Goal: Transaction & Acquisition: Register for event/course

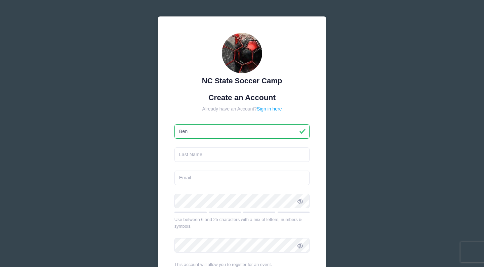
type input "Ben"
type input "Chi"
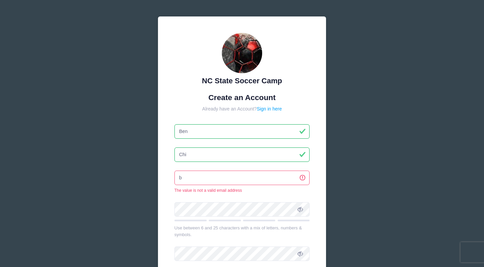
type input "bc"
type input "[EMAIL_ADDRESS][DOMAIN_NAME]"
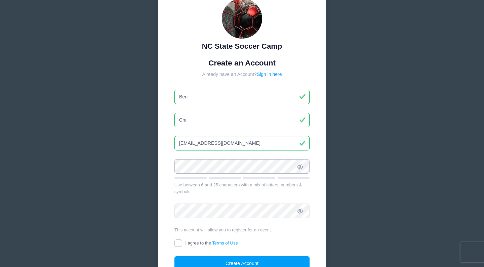
scroll to position [55, 0]
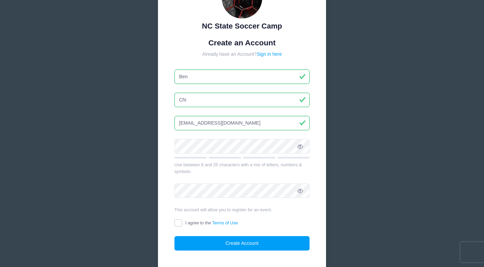
drag, startPoint x: 217, startPoint y: 173, endPoint x: 205, endPoint y: 155, distance: 22.4
click at [216, 173] on div "Use between 6 and 25 characters with a mix of letters, numbers & symbols." at bounding box center [241, 168] width 135 height 13
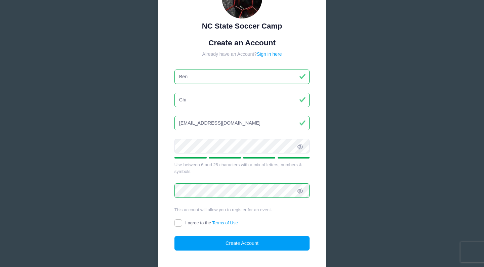
click at [181, 222] on input "I agree to the Terms of Use" at bounding box center [178, 223] width 8 height 8
checkbox input "true"
click at [200, 239] on button "Create Account" at bounding box center [241, 243] width 135 height 14
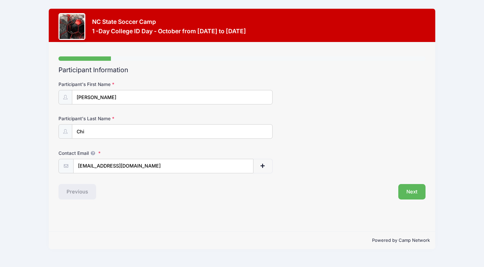
click at [156, 161] on input "[EMAIL_ADDRESS][DOMAIN_NAME]" at bounding box center [163, 166] width 180 height 14
click at [156, 166] on input "[EMAIL_ADDRESS][DOMAIN_NAME]" at bounding box center [163, 166] width 180 height 14
type input "[EMAIL_ADDRESS][DOMAIN_NAME]"
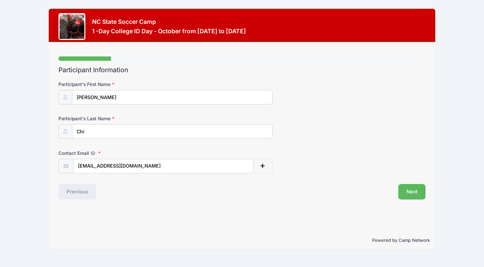
click at [228, 216] on div "Step 1 /7 Step 1 Step 2 Step 3 Step 4 Policies Extra Items Summary Participant …" at bounding box center [242, 136] width 386 height 189
drag, startPoint x: 143, startPoint y: 164, endPoint x: 75, endPoint y: 165, distance: 68.2
click at [53, 165] on div "Step 1 /7 Step 1 Step 2 Step 3 Step 4 Policies Extra Items Summary Participant …" at bounding box center [242, 136] width 386 height 189
click at [261, 164] on span "button" at bounding box center [263, 166] width 6 height 5
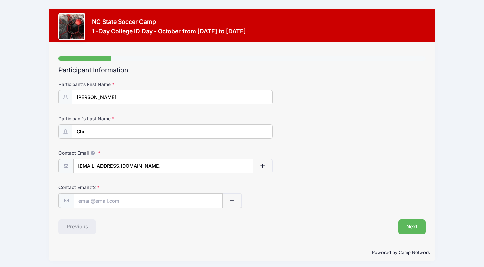
drag, startPoint x: 122, startPoint y: 201, endPoint x: 124, endPoint y: 197, distance: 4.4
type input "[EMAIL_ADDRESS][DOMAIN_NAME]"
click at [420, 225] on button "Next" at bounding box center [411, 226] width 27 height 15
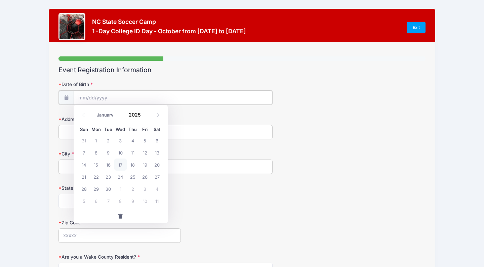
drag, startPoint x: 146, startPoint y: 90, endPoint x: 144, endPoint y: 94, distance: 4.8
click at [146, 91] on input "Date of Birth" at bounding box center [173, 97] width 199 height 14
click at [124, 100] on input "Date of Birth" at bounding box center [173, 97] width 199 height 14
click at [125, 98] on input "Date of Birth" at bounding box center [173, 97] width 199 height 14
drag, startPoint x: 125, startPoint y: 98, endPoint x: 115, endPoint y: 99, distance: 10.1
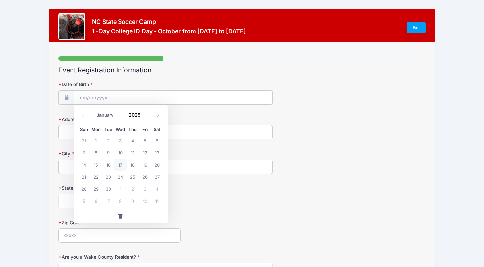
click at [125, 98] on input "Date of Birth" at bounding box center [173, 97] width 199 height 14
click at [85, 96] on input "Date of Birth" at bounding box center [173, 97] width 199 height 14
drag, startPoint x: 84, startPoint y: 96, endPoint x: 80, endPoint y: 97, distance: 4.4
click at [84, 96] on input "Date of Birth" at bounding box center [173, 97] width 199 height 14
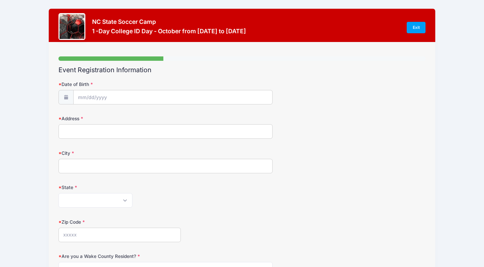
click at [67, 97] on icon at bounding box center [65, 97] width 5 height 4
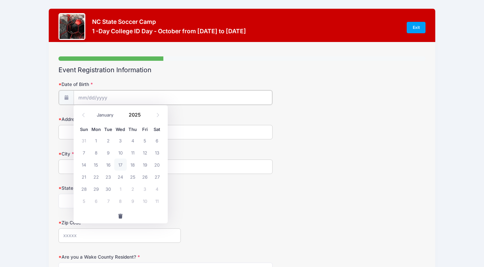
click at [84, 97] on input "Date of Birth" at bounding box center [173, 97] width 199 height 14
click at [84, 117] on icon at bounding box center [83, 115] width 4 height 4
select select "5"
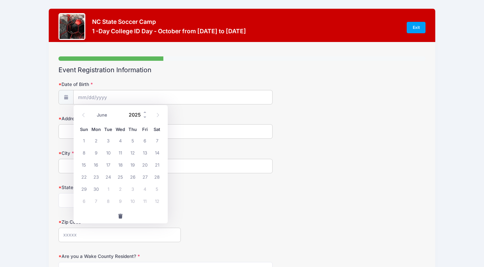
click at [136, 116] on input "2025" at bounding box center [137, 114] width 22 height 10
click at [143, 117] on span at bounding box center [145, 117] width 5 height 5
click at [144, 112] on span at bounding box center [145, 111] width 5 height 5
click at [144, 117] on span at bounding box center [145, 117] width 5 height 5
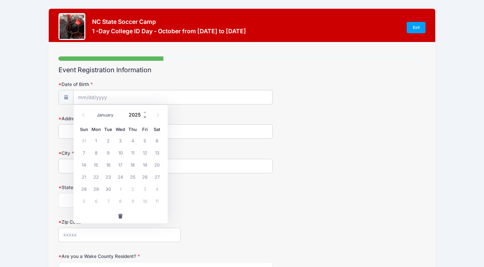
click at [144, 117] on span at bounding box center [145, 117] width 5 height 5
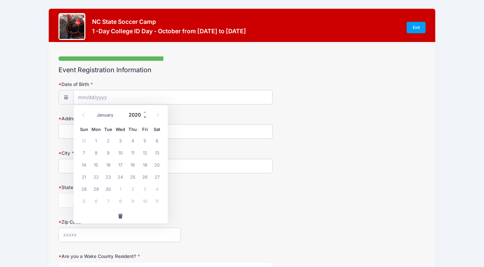
click at [144, 117] on span at bounding box center [145, 117] width 5 height 5
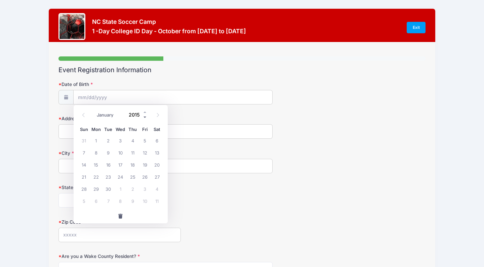
click at [144, 117] on span at bounding box center [145, 117] width 5 height 5
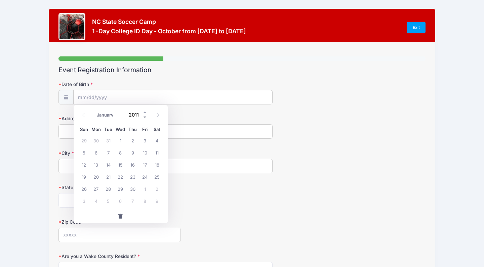
type input "2010"
click at [86, 176] on span "20" at bounding box center [84, 177] width 12 height 12
type input "[DATE]"
click at [265, 130] on input "Address" at bounding box center [165, 131] width 214 height 14
type input "[GEOGRAPHIC_DATA]"
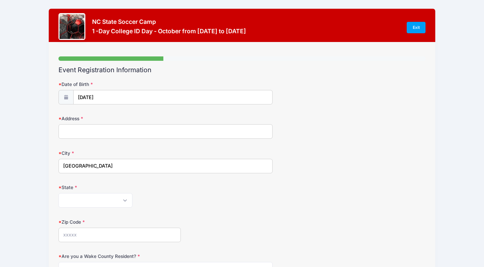
select select "NC"
type input "27514"
click at [101, 130] on input "Address" at bounding box center [165, 131] width 214 height 14
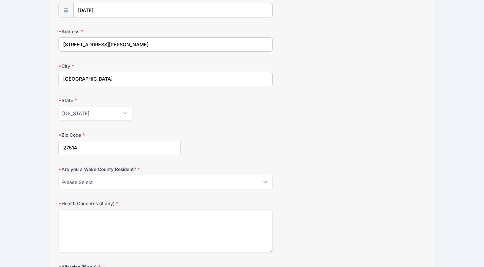
scroll to position [96, 0]
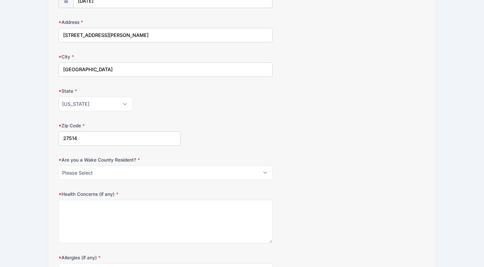
type input "[STREET_ADDRESS][PERSON_NAME]"
select select "NO"
click at [147, 206] on textarea "Health Concerns (if any)" at bounding box center [165, 221] width 214 height 43
type textarea "None"
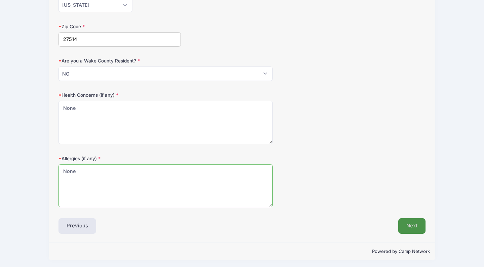
type textarea "None"
click at [405, 225] on button "Next" at bounding box center [411, 225] width 27 height 15
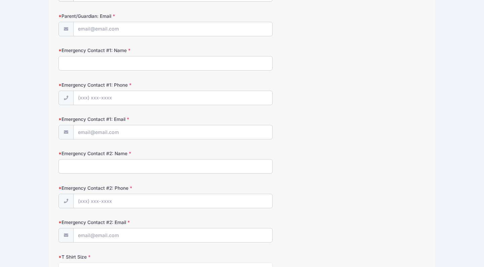
scroll to position [0, 0]
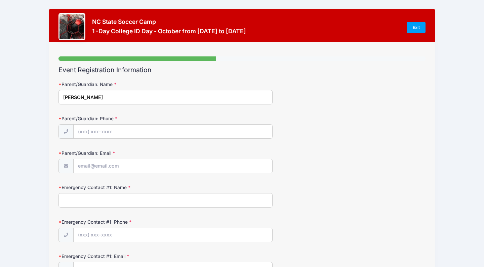
type input "[PERSON_NAME]"
type input "[PHONE_NUMBER]"
type input "bc"
type input "[EMAIL_ADDRESS][DOMAIN_NAME]"
type input "[PERSON_NAME]"
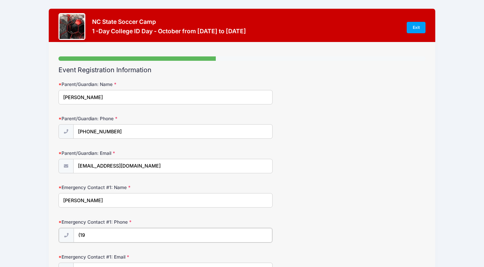
type input "(1"
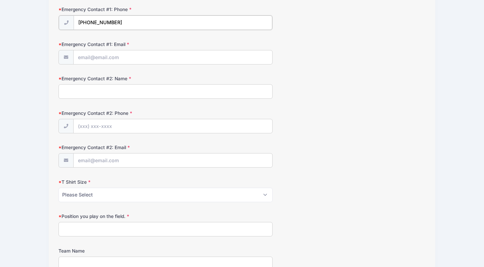
scroll to position [210, 0]
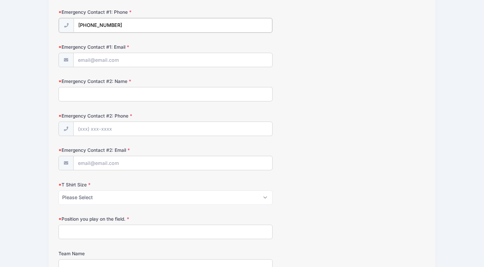
type input "[PHONE_NUMBER]"
type input "b"
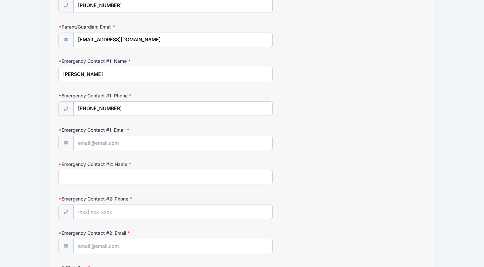
scroll to position [123, 0]
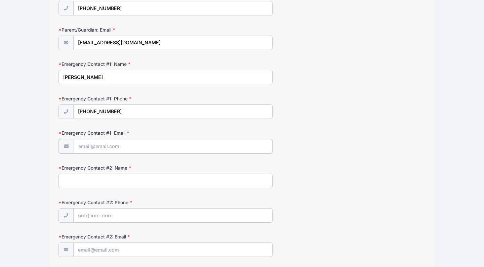
click at [135, 144] on input "Emergency Contact #1: Email" at bounding box center [173, 146] width 199 height 14
type input "[EMAIL_ADDRESS][DOMAIN_NAME]"
type input "[PERSON_NAME]"
type input "[PHONE_NUMBER]"
type input "[EMAIL_ADDRESS][DOMAIN_NAME]"
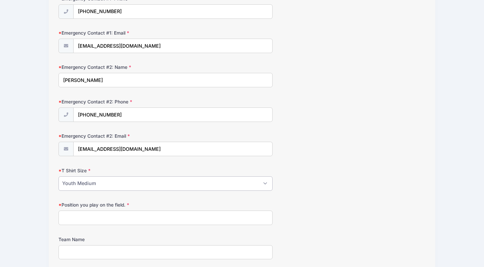
scroll to position [224, 0]
select select "Adult Medium"
click at [116, 216] on input "Position you play on the field." at bounding box center [165, 217] width 214 height 14
type input "Midfield"
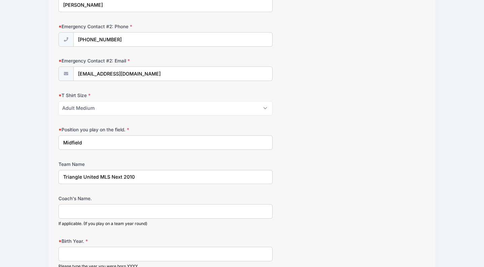
scroll to position [302, 0]
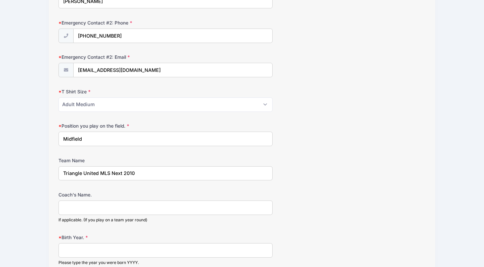
type input "Triangle United MLS Next 2010"
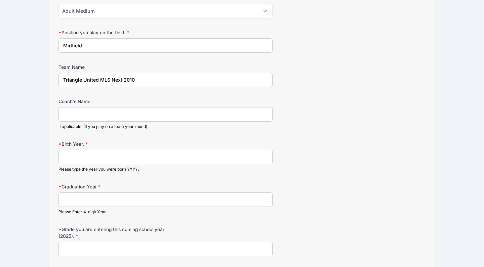
scroll to position [398, 0]
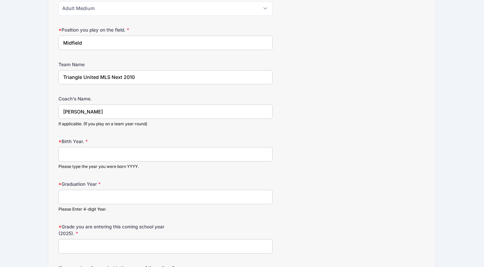
type input "[PERSON_NAME]"
type input "2010"
click at [211, 194] on input "Graduation Year" at bounding box center [165, 197] width 214 height 14
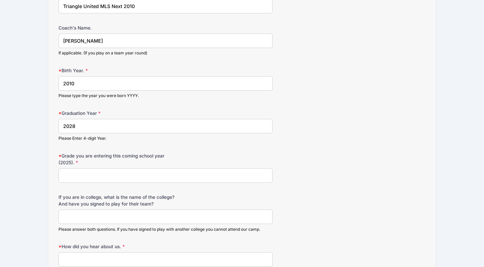
scroll to position [472, 0]
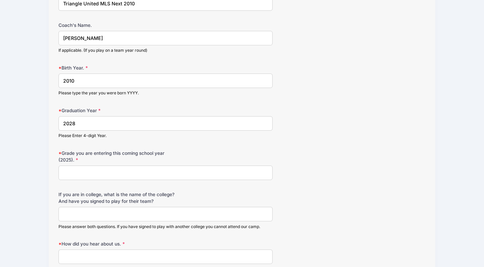
type input "2028"
click at [225, 170] on input "Grade you are entering this coming school year (2025)." at bounding box center [165, 173] width 214 height 14
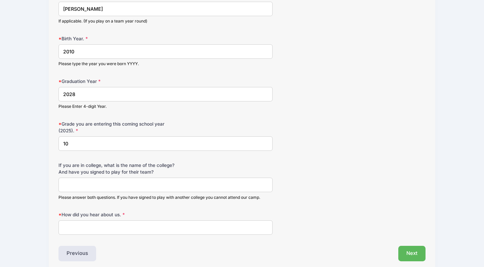
scroll to position [501, 0]
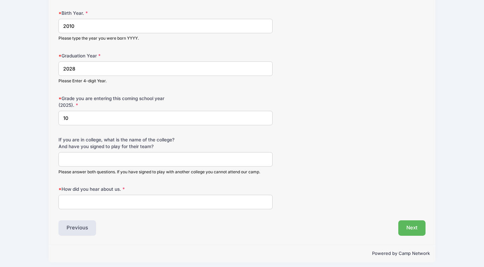
type input "10"
click at [161, 196] on input "How did you hear about us." at bounding box center [165, 202] width 214 height 14
type input "F"
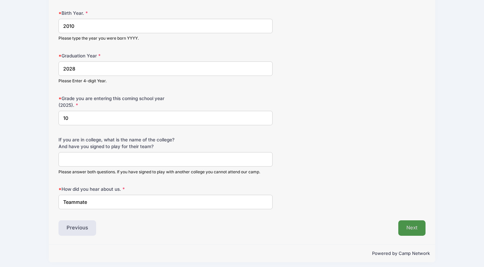
type input "Teammate"
click at [408, 224] on button "Next" at bounding box center [411, 227] width 27 height 15
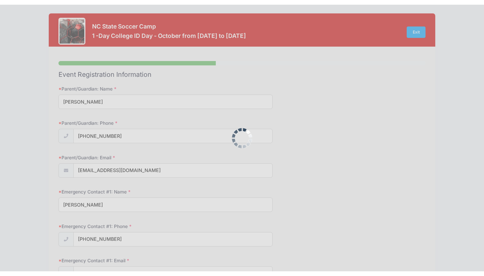
scroll to position [0, 0]
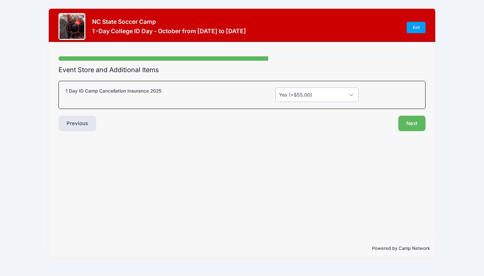
select select "0"
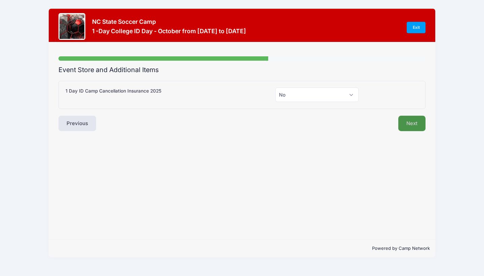
click at [420, 126] on button "Next" at bounding box center [411, 123] width 27 height 15
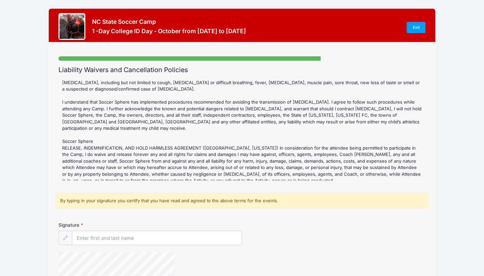
scroll to position [601, 0]
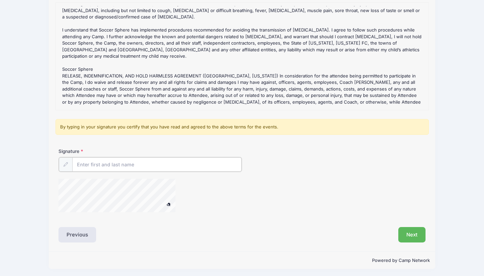
click at [190, 167] on input "Signature" at bounding box center [156, 165] width 169 height 14
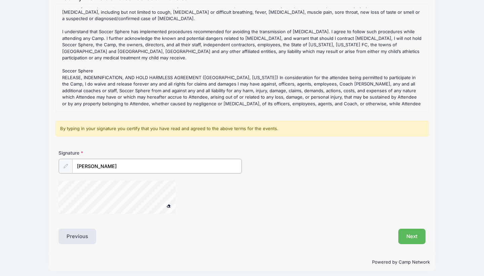
click at [175, 218] on div "Signature Benjamin Chi" at bounding box center [241, 185] width 373 height 71
type input "[PERSON_NAME]"
click at [414, 235] on button "Next" at bounding box center [411, 235] width 27 height 15
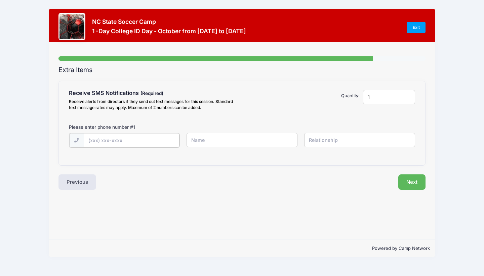
scroll to position [0, 0]
type input "[PHONE_NUMBER]"
type input "[PERSON_NAME]"
type input "Father"
click at [388, 95] on input "1" at bounding box center [389, 97] width 52 height 14
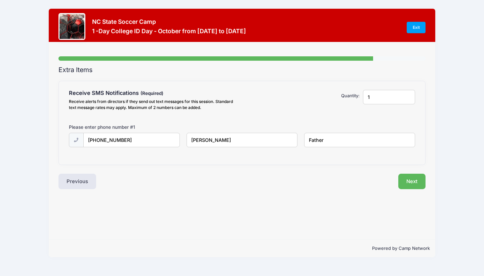
click at [407, 97] on input "1" at bounding box center [389, 97] width 52 height 14
click at [406, 98] on input "1" at bounding box center [389, 97] width 52 height 14
click at [407, 99] on input "1" at bounding box center [389, 97] width 52 height 14
type input "2"
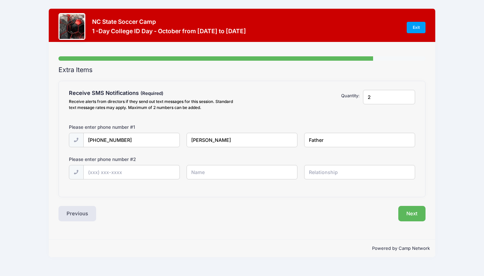
click at [406, 95] on input "2" at bounding box center [389, 97] width 52 height 14
click at [318, 139] on input "Father" at bounding box center [359, 140] width 111 height 14
click at [317, 139] on input "Father" at bounding box center [359, 140] width 111 height 14
type input "Parent"
type input "[PHONE_NUMBER]"
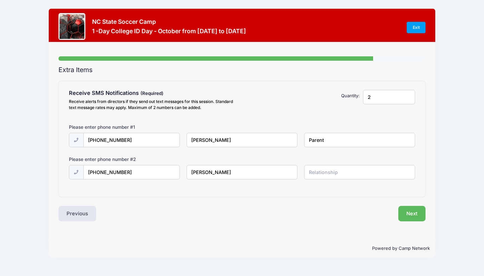
type input "[PERSON_NAME]"
type input "Parent"
click at [407, 211] on button "Next" at bounding box center [411, 213] width 27 height 15
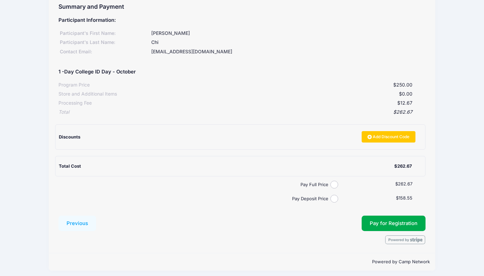
scroll to position [63, 0]
click at [337, 182] on input "Pay Full Price" at bounding box center [334, 185] width 8 height 8
radio input "true"
click at [387, 217] on button "Pay for Registration" at bounding box center [393, 223] width 64 height 15
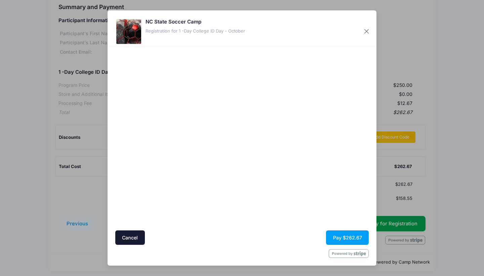
click at [347, 236] on button "Pay $262.67" at bounding box center [347, 238] width 43 height 14
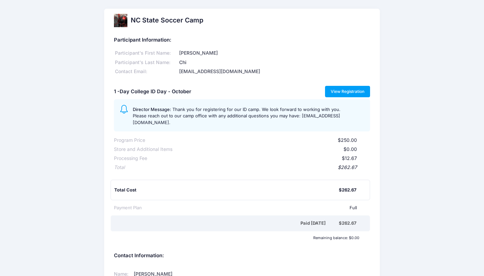
click at [339, 88] on link "View Registration" at bounding box center [347, 91] width 45 height 11
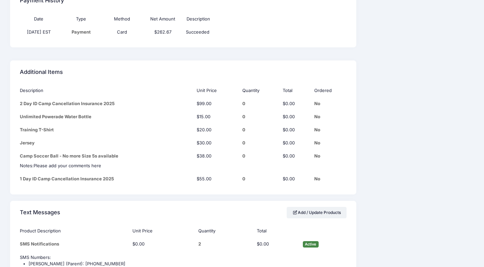
scroll to position [623, 0]
